Goal: Task Accomplishment & Management: Use online tool/utility

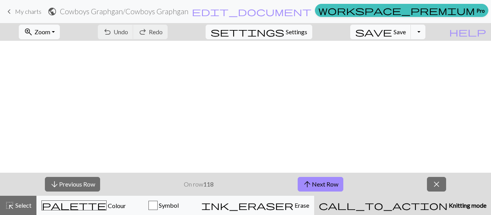
scroll to position [152, 0]
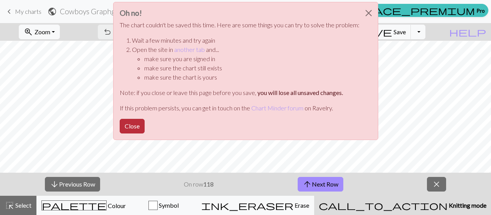
click at [138, 131] on button "Close" at bounding box center [132, 126] width 25 height 15
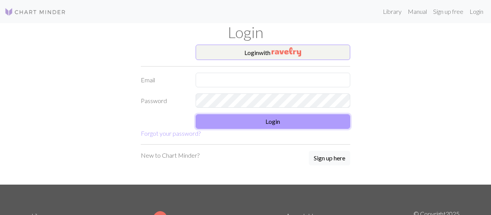
click at [294, 124] on button "Login" at bounding box center [273, 121] width 155 height 15
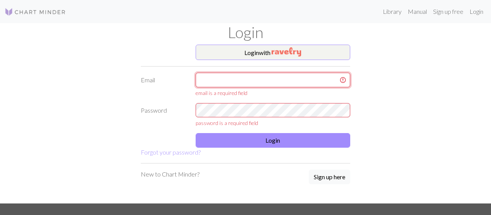
click at [270, 81] on input "text" at bounding box center [273, 80] width 155 height 15
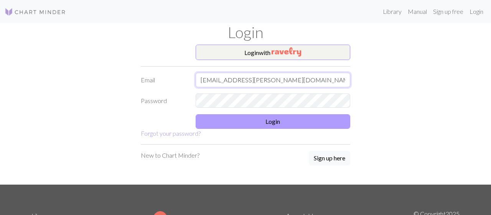
type input "[EMAIL_ADDRESS][PERSON_NAME][DOMAIN_NAME]"
click at [283, 128] on button "Login" at bounding box center [273, 121] width 155 height 15
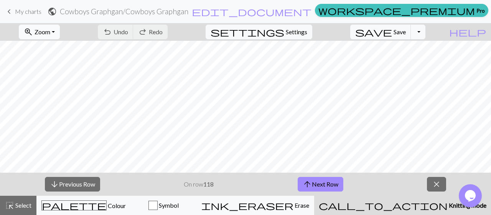
click at [33, 31] on span "zoom_in" at bounding box center [28, 31] width 9 height 11
click at [56, 58] on button "Fit width" at bounding box center [50, 60] width 61 height 12
click at [406, 30] on span "Save" at bounding box center [400, 31] width 12 height 7
